Goal: Task Accomplishment & Management: Complete application form

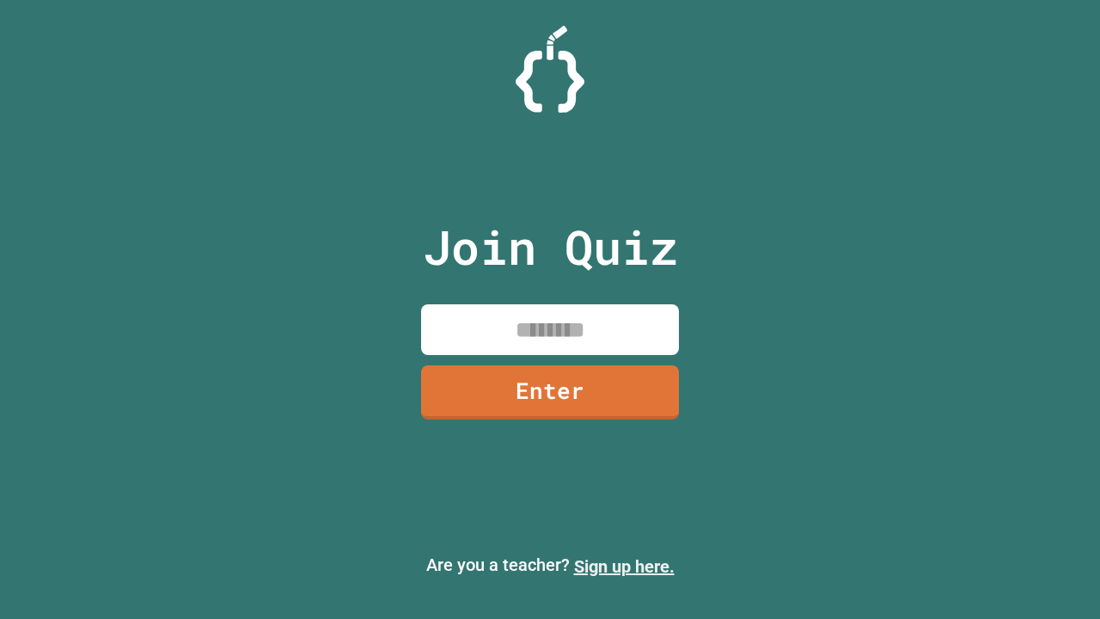
click at [624, 566] on link "Sign up here." at bounding box center [624, 566] width 101 height 21
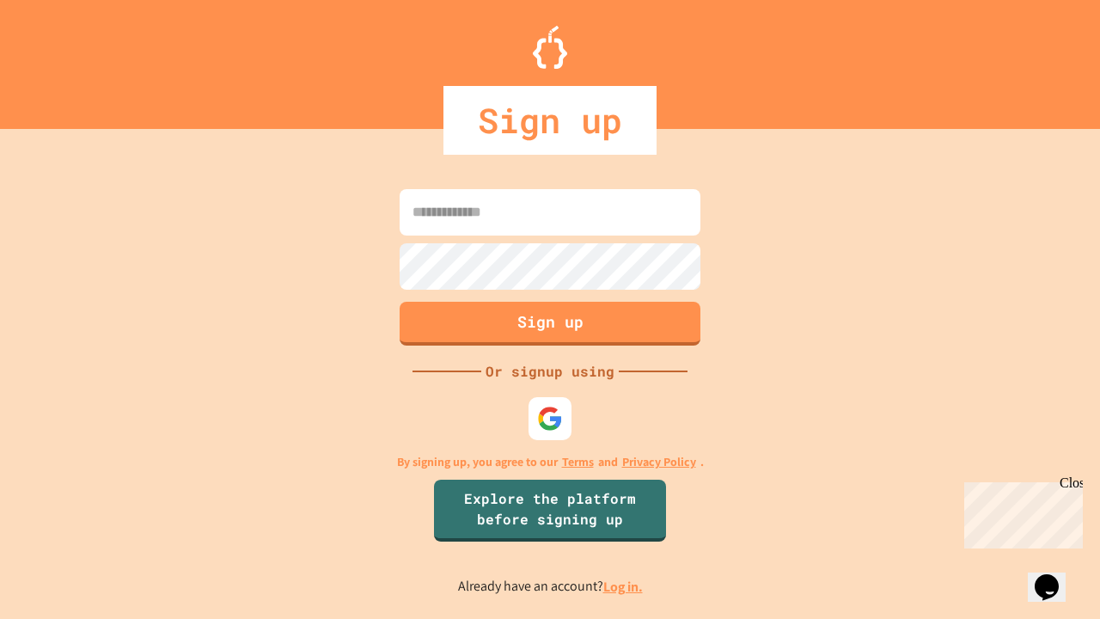
click at [624, 586] on link "Log in." at bounding box center [623, 587] width 40 height 18
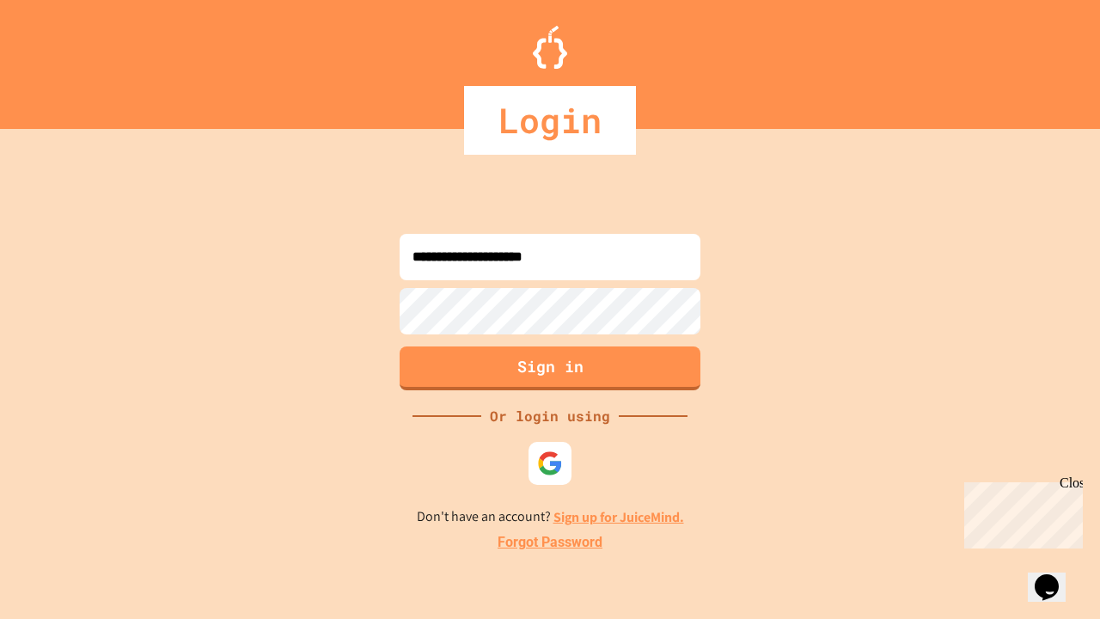
type input "**********"
